Goal: Task Accomplishment & Management: Complete application form

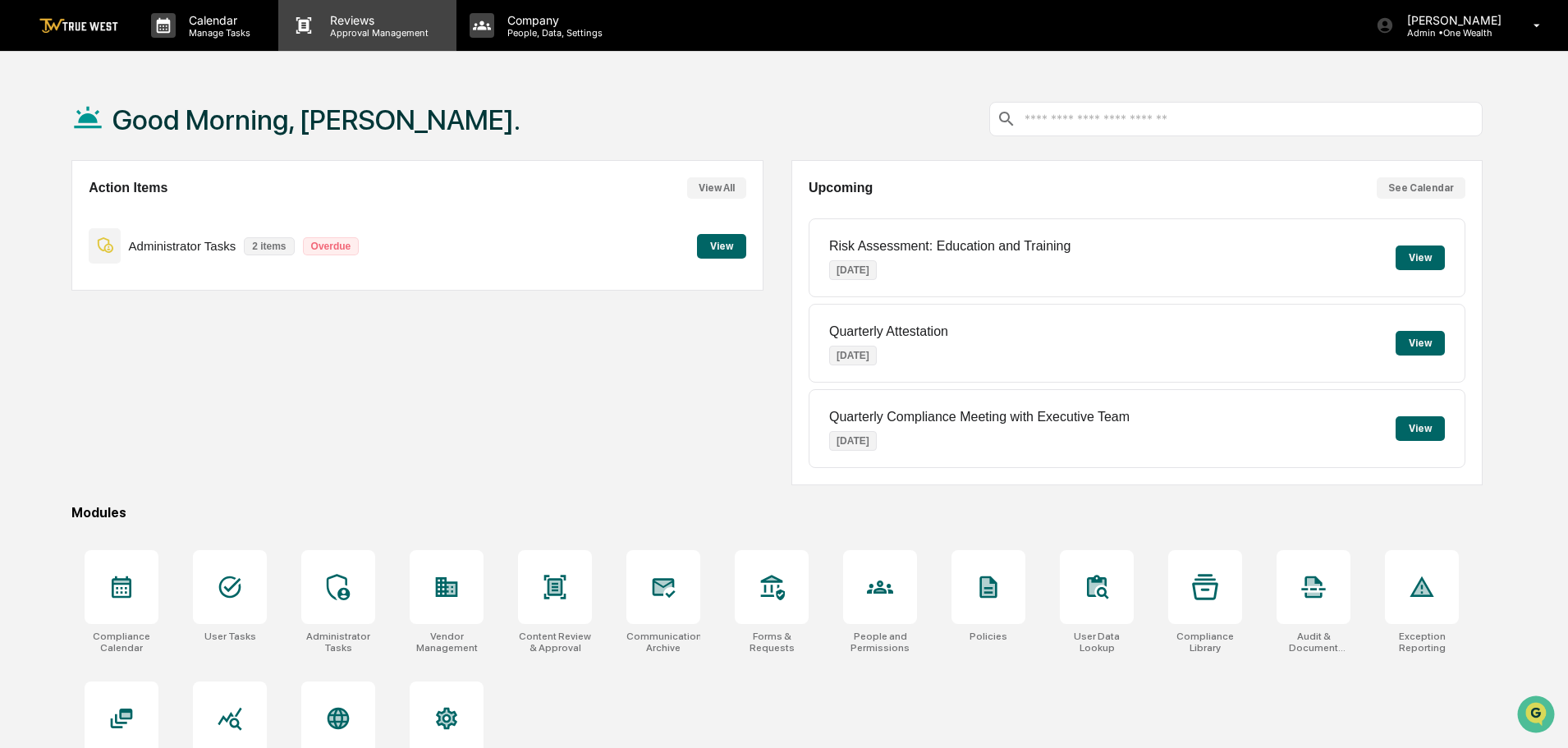
click at [356, 30] on p "Approval Management" at bounding box center [377, 32] width 120 height 11
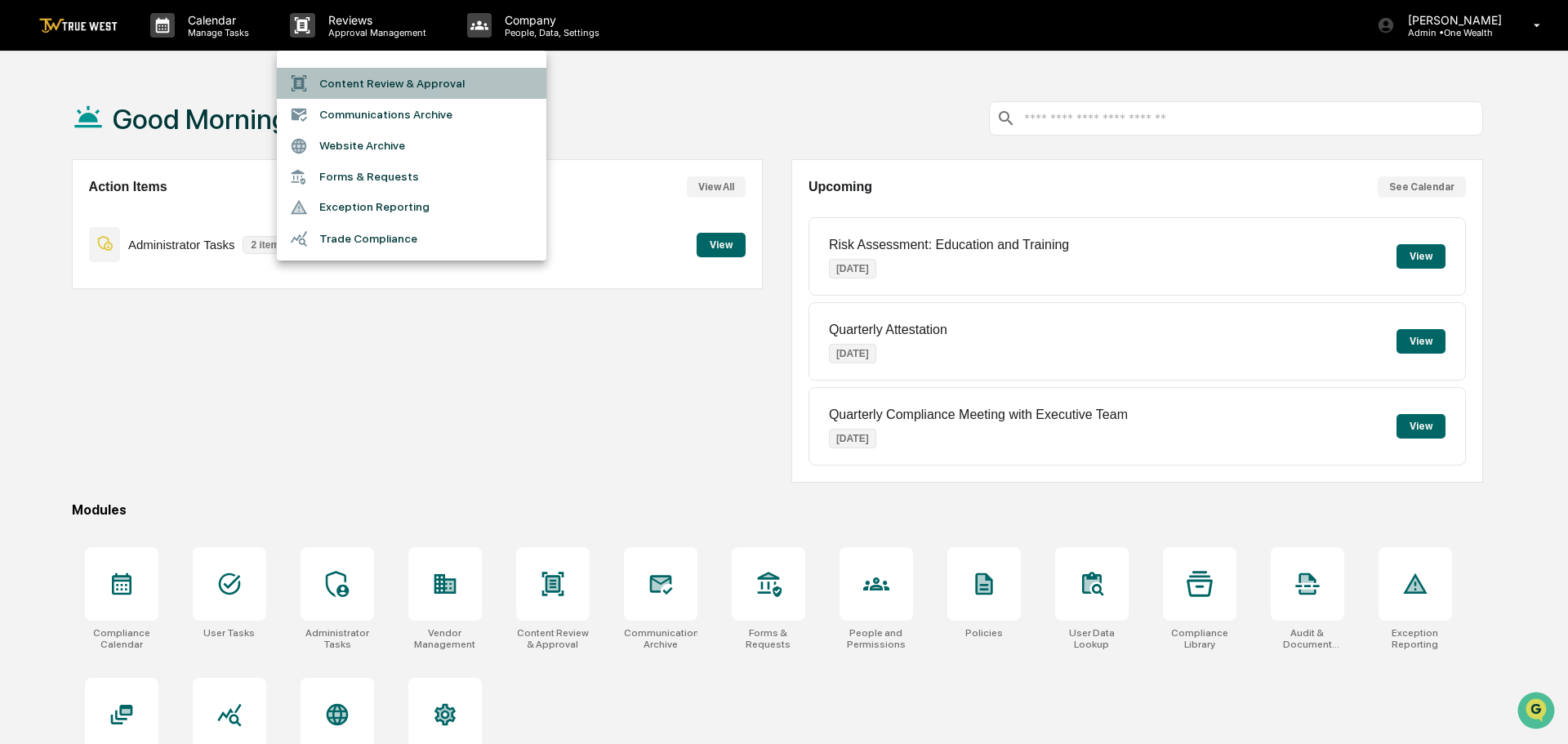
click at [344, 84] on li "Content Review & Approval" at bounding box center [411, 83] width 269 height 31
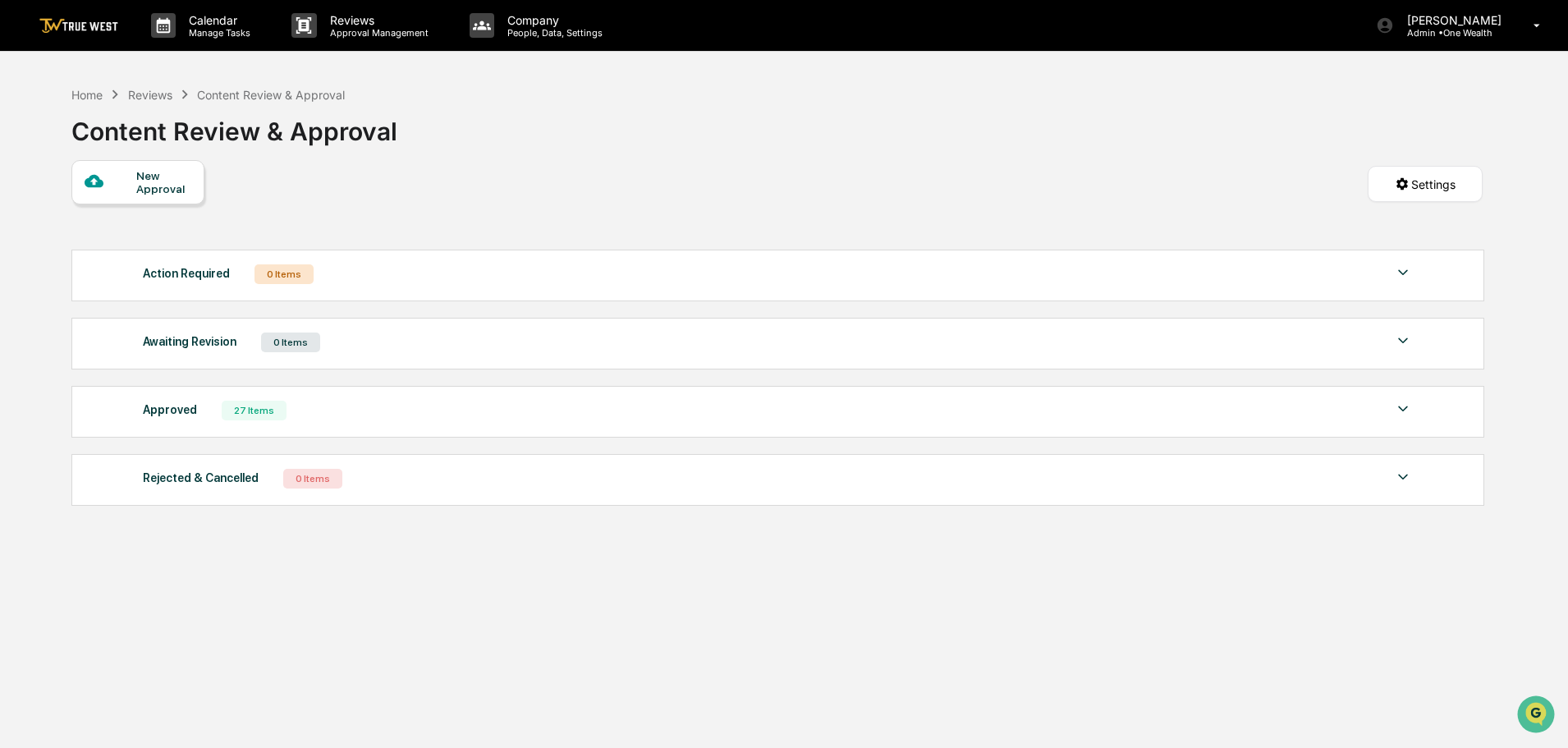
click at [156, 178] on div "New Approval" at bounding box center [163, 182] width 55 height 26
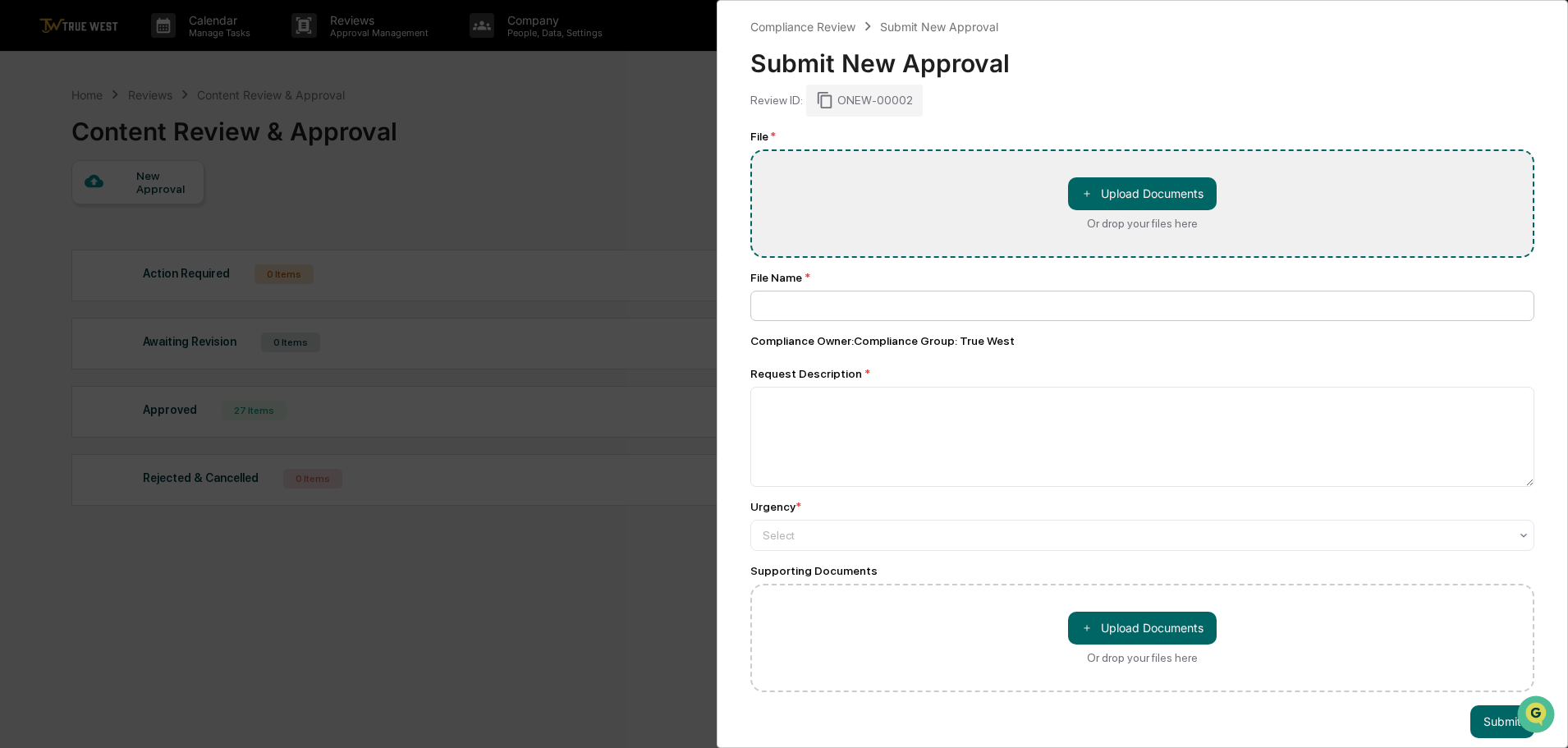
type input "**********"
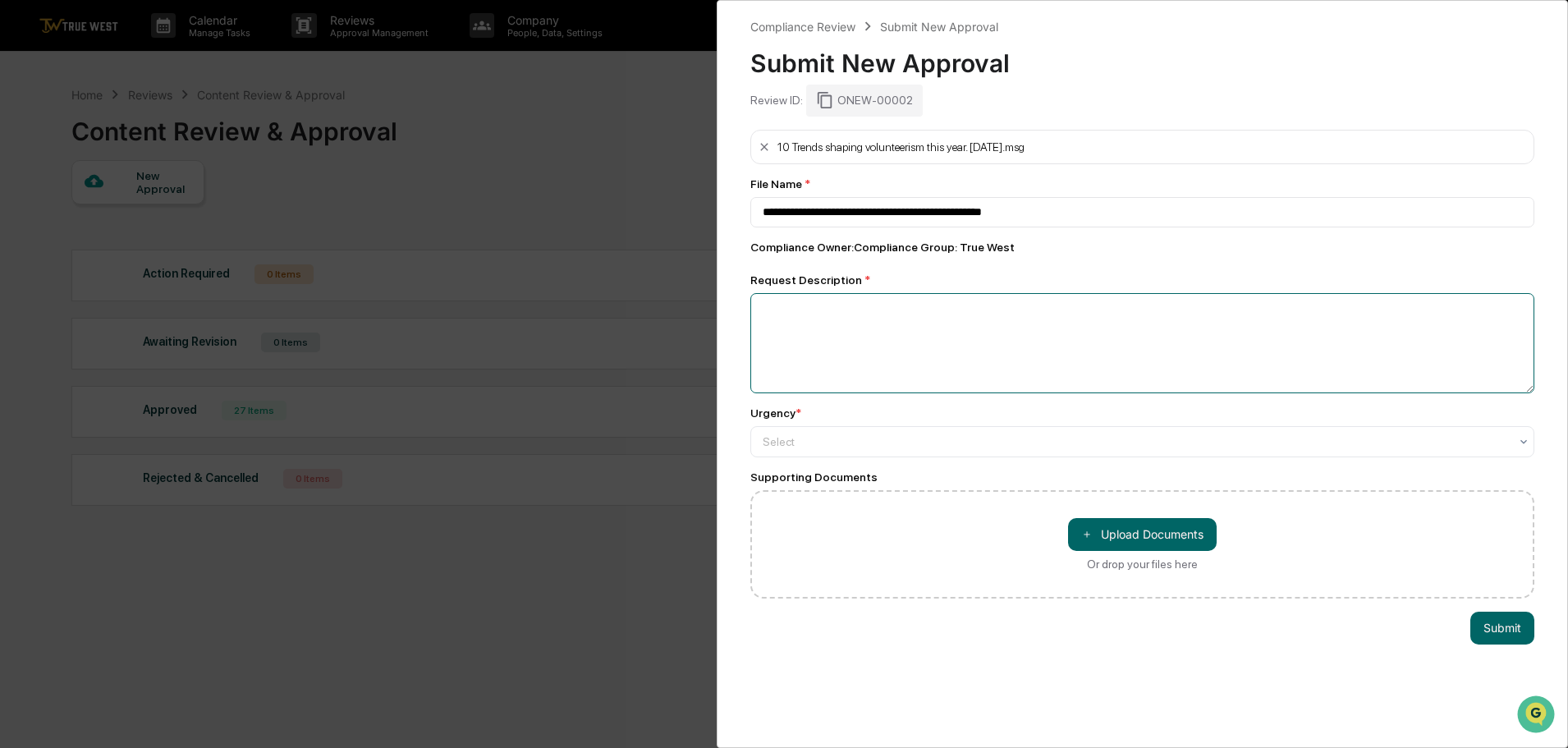
click at [788, 319] on textarea at bounding box center [1142, 343] width 784 height 100
type textarea "**********"
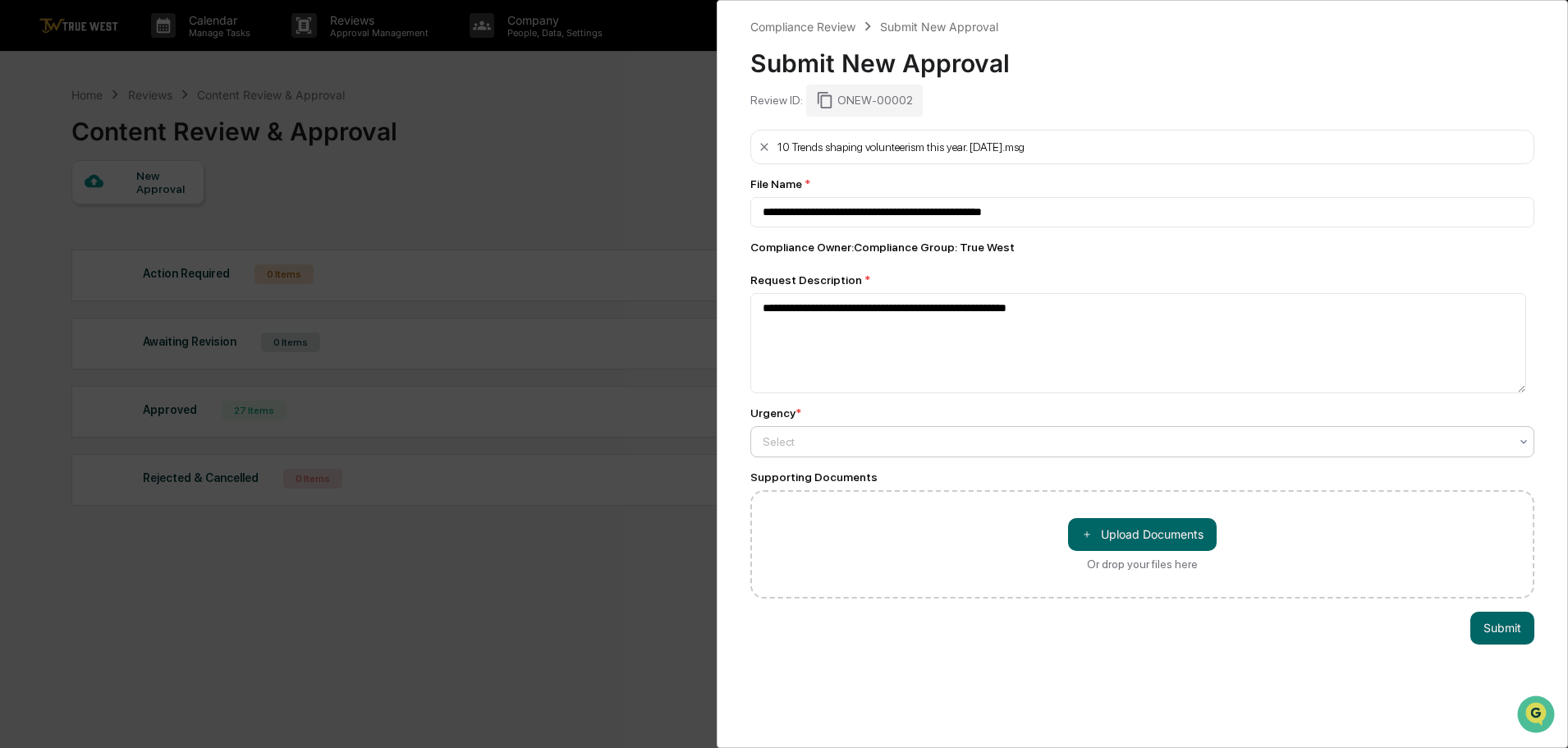
click at [772, 438] on div at bounding box center [1136, 442] width 746 height 16
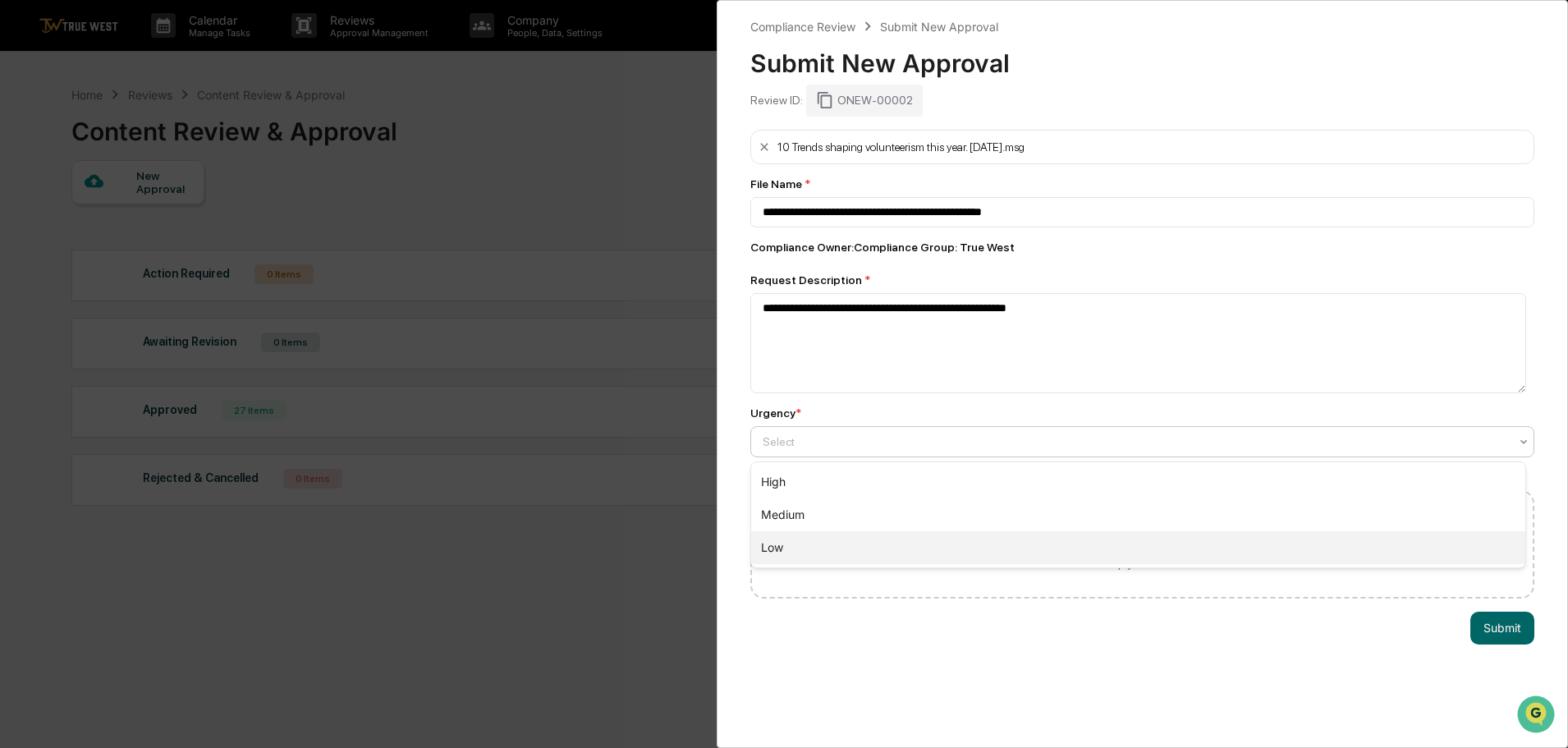
click at [778, 543] on div "Low" at bounding box center [1138, 547] width 774 height 33
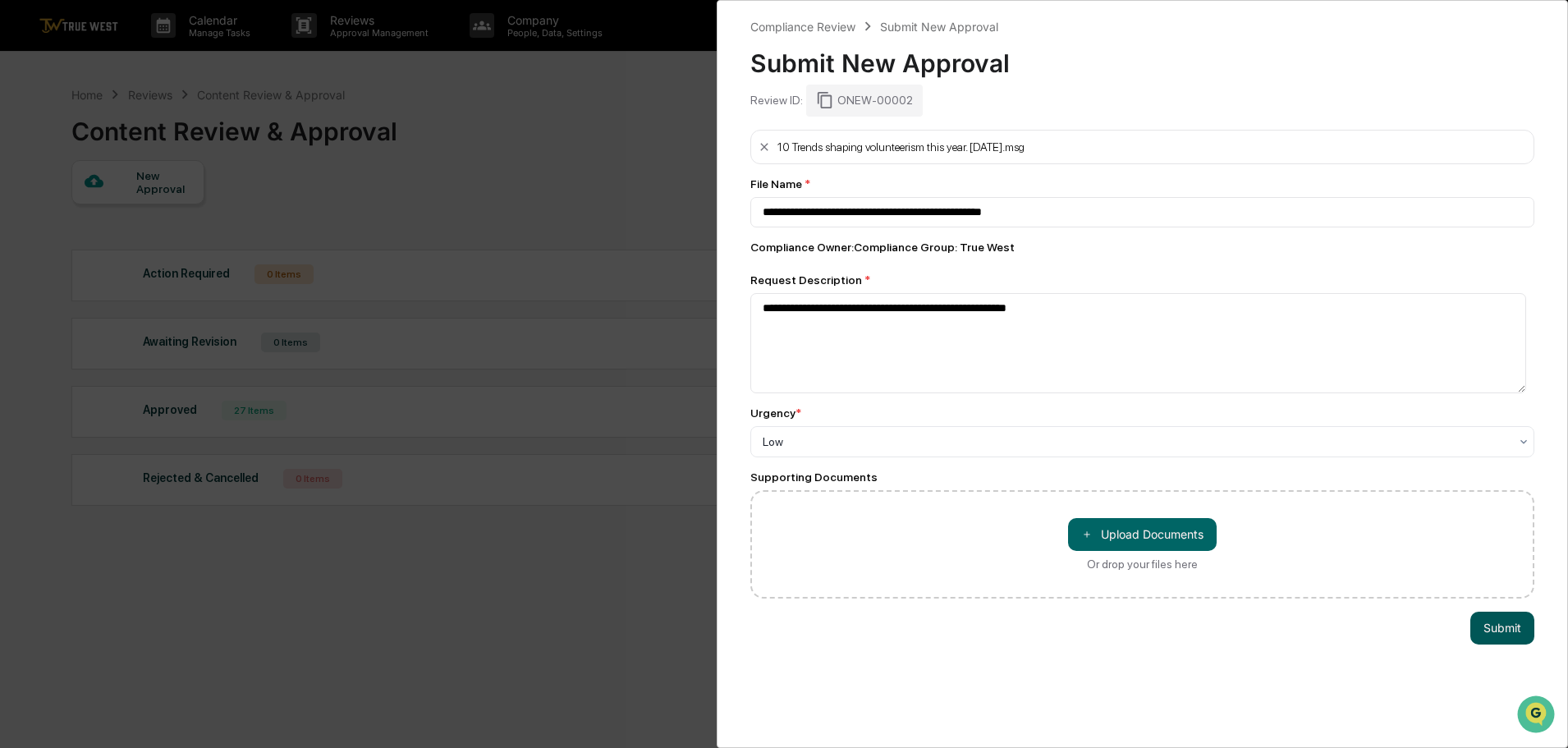
click at [1494, 629] on button "Submit" at bounding box center [1503, 628] width 64 height 33
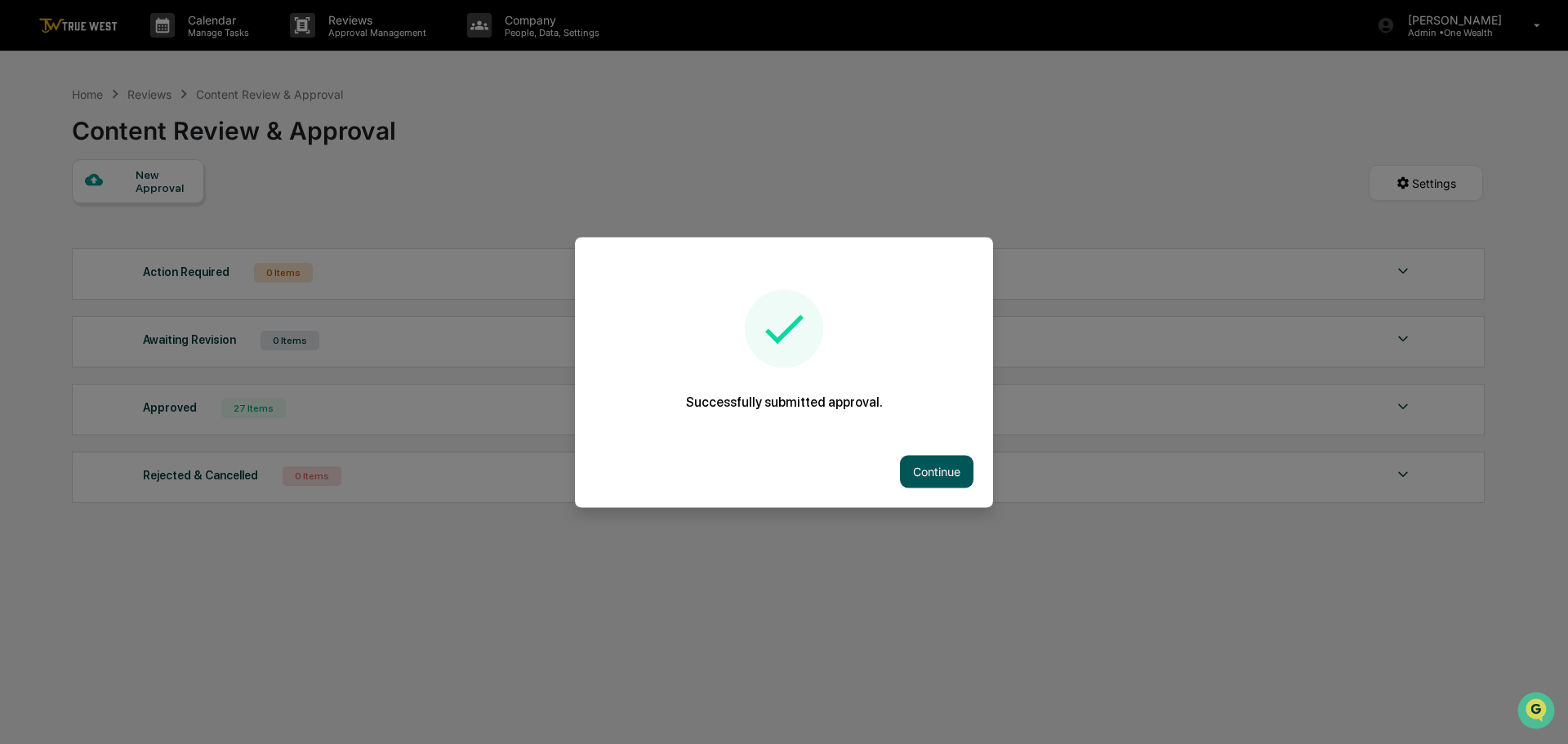
click at [928, 467] on button "Continue" at bounding box center [937, 470] width 74 height 33
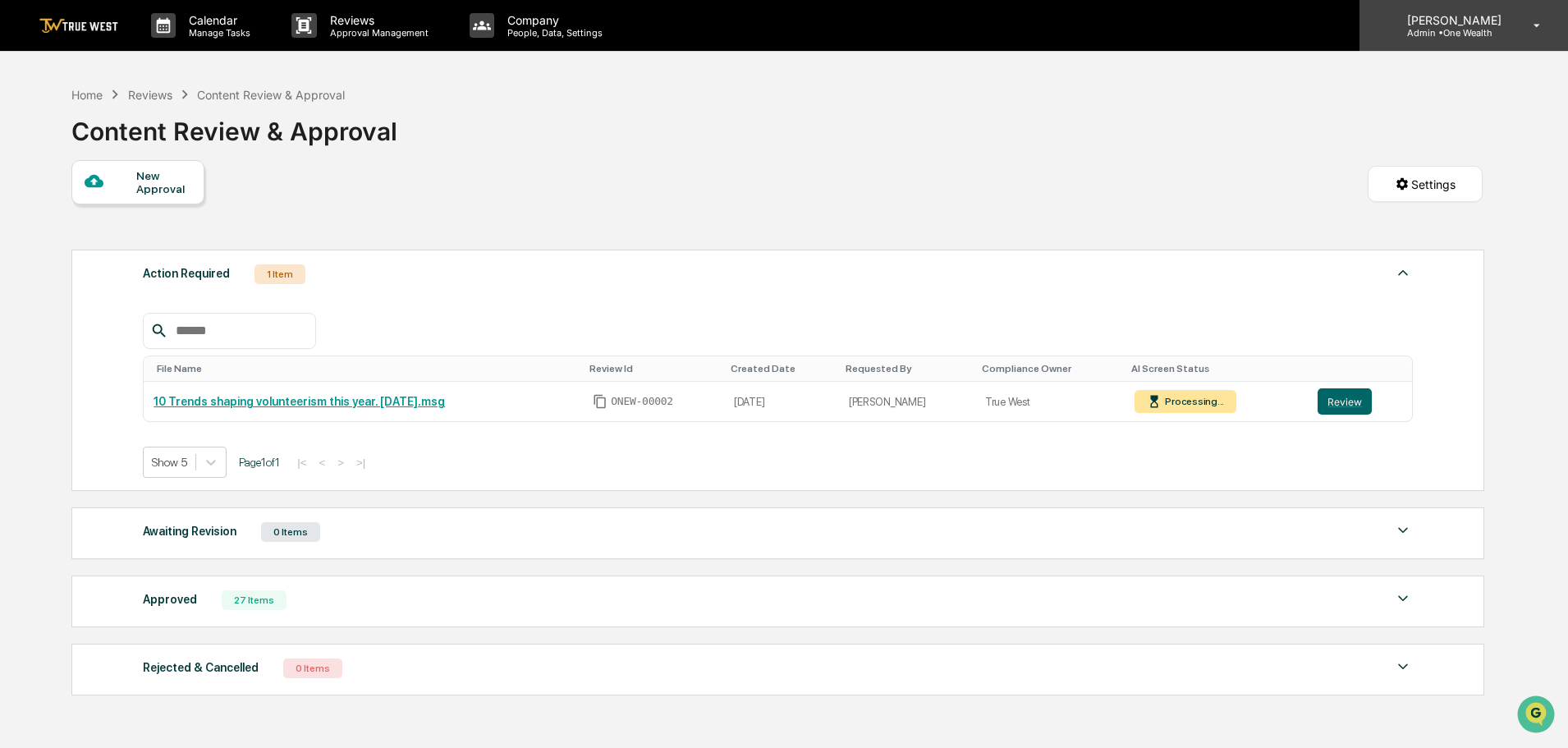
click at [1457, 31] on p "Admin • One Wealth" at bounding box center [1452, 32] width 116 height 11
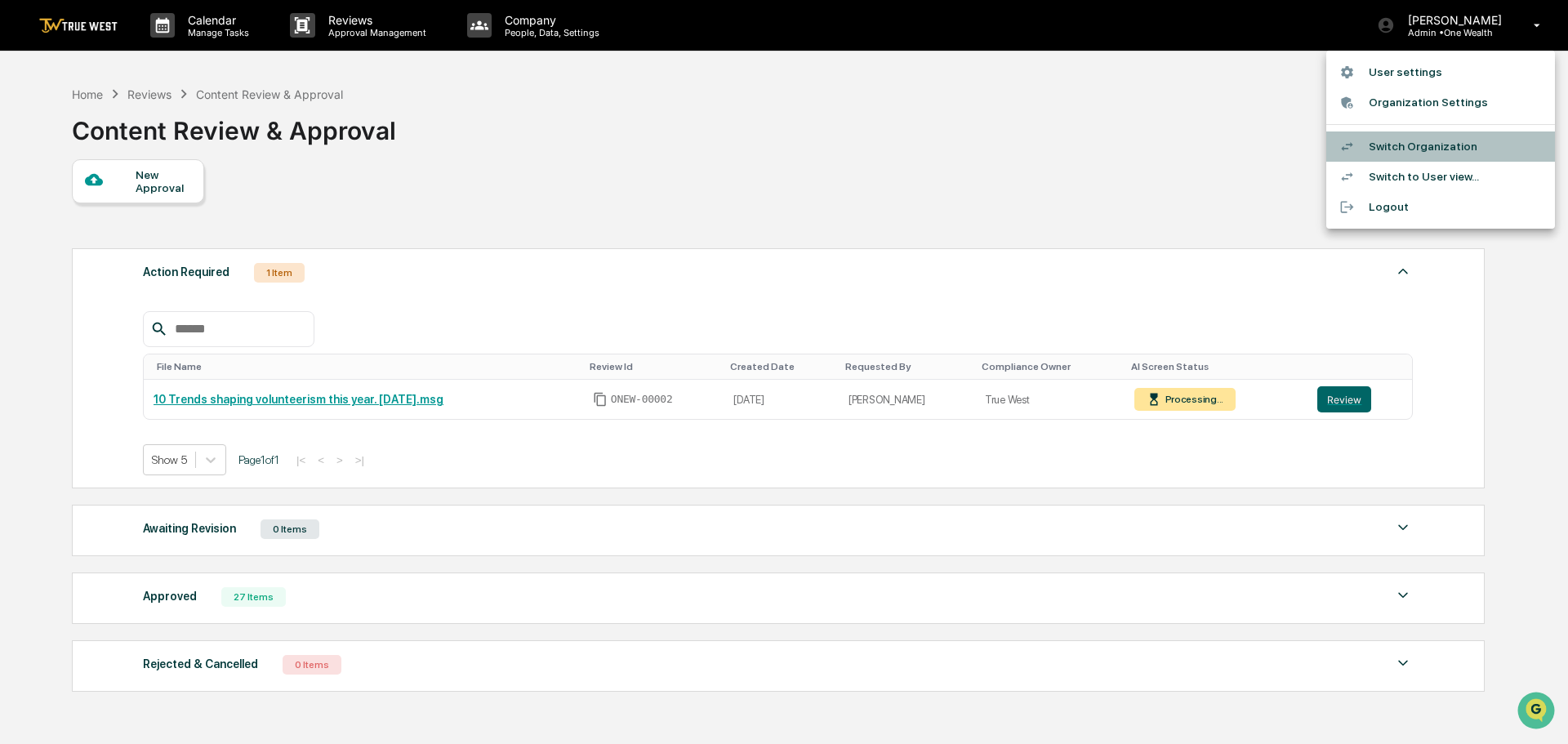
click at [1422, 148] on li "Switch Organization" at bounding box center [1440, 146] width 229 height 30
